Goal: Information Seeking & Learning: Learn about a topic

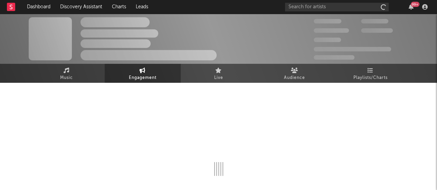
select select "1w"
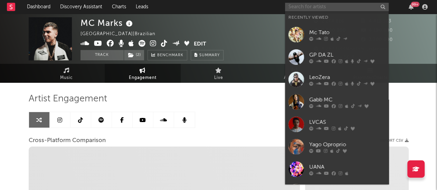
click at [355, 7] on input "text" at bounding box center [337, 7] width 104 height 9
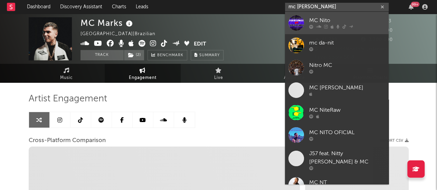
type input "mc [PERSON_NAME]"
click at [348, 21] on div "MC Nito" at bounding box center [347, 21] width 76 height 8
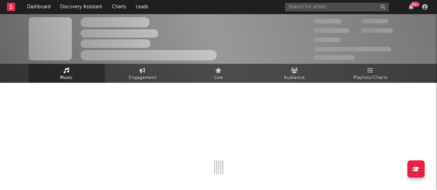
select select "1w"
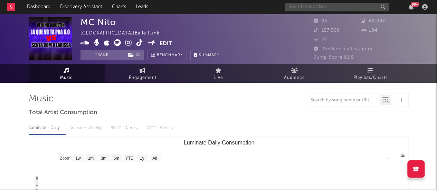
click at [295, 8] on input "text" at bounding box center [337, 7] width 104 height 9
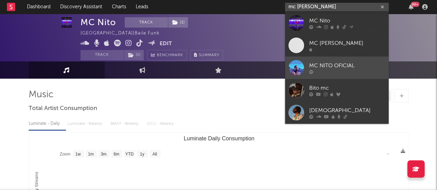
scroll to position [5, 0]
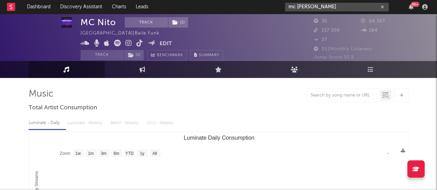
drag, startPoint x: 310, startPoint y: 6, endPoint x: 263, endPoint y: -2, distance: 47.2
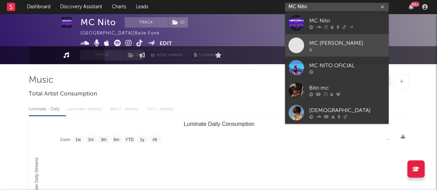
scroll to position [0, 0]
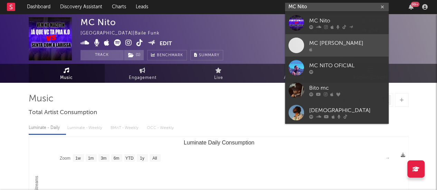
type input "MC Nito"
click at [336, 46] on div "MC [PERSON_NAME]" at bounding box center [347, 43] width 76 height 8
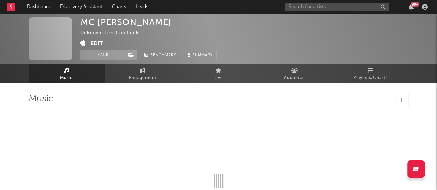
select select "1w"
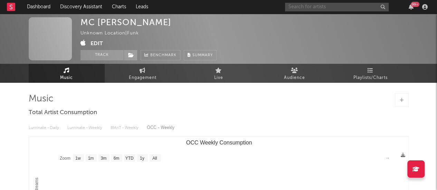
click at [314, 7] on input "text" at bounding box center [337, 7] width 104 height 9
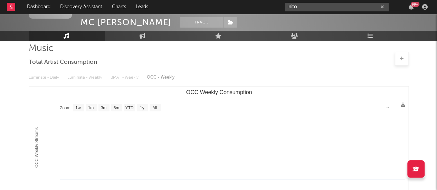
drag, startPoint x: 321, startPoint y: 3, endPoint x: 257, endPoint y: 2, distance: 63.8
click at [257, 2] on nav "Dashboard Discovery Assistant Charts Leads nito 99 +" at bounding box center [218, 7] width 437 height 14
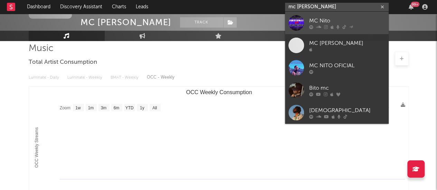
type input "mc [PERSON_NAME]"
click at [332, 18] on div "MC Nito" at bounding box center [347, 21] width 76 height 8
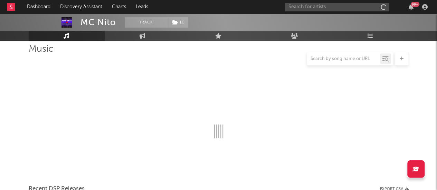
scroll to position [50, 0]
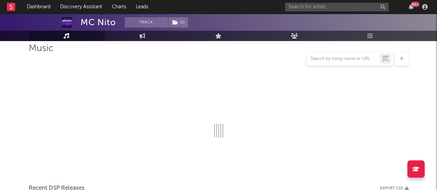
select select "1w"
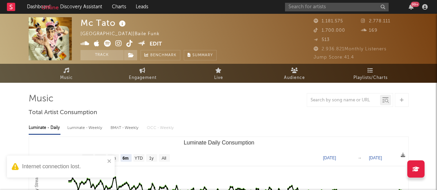
select select "6m"
click at [319, 8] on input "text" at bounding box center [337, 7] width 104 height 9
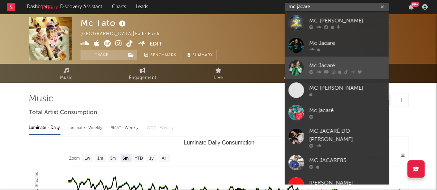
type input "mc jacare"
click at [356, 62] on div "Mc Jacaré" at bounding box center [347, 65] width 76 height 8
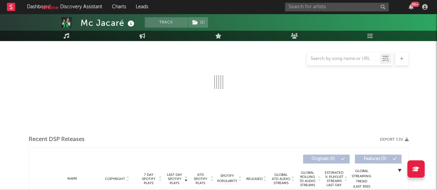
scroll to position [104, 0]
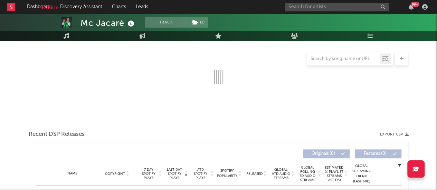
select select "6m"
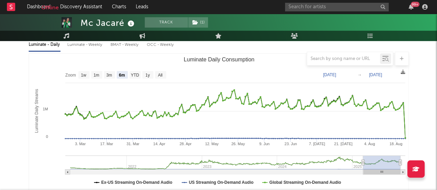
scroll to position [83, 0]
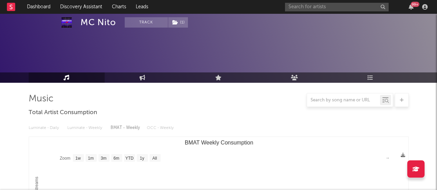
select select "1w"
